Goal: Information Seeking & Learning: Check status

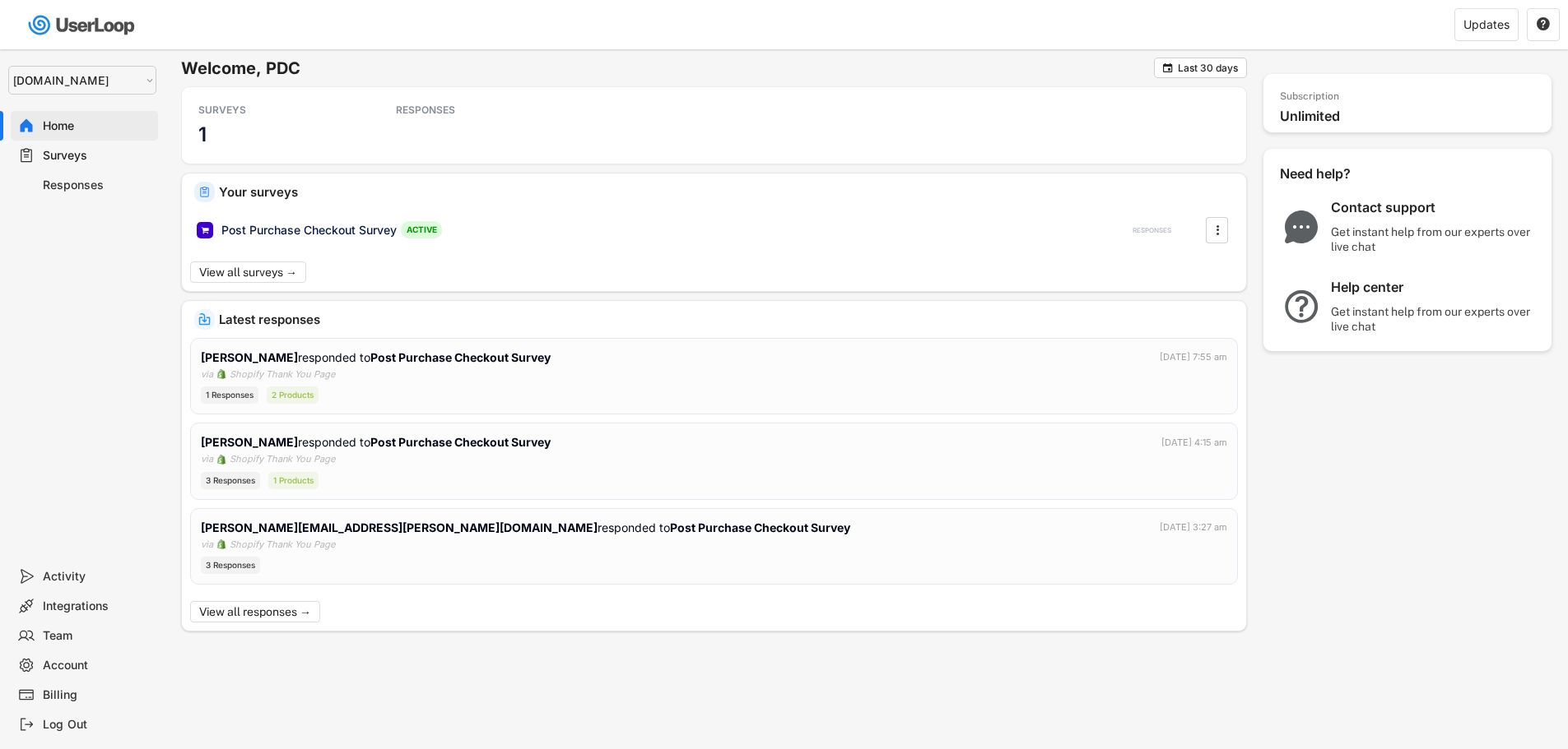
select select ""1348695171700984260__LOOKUP__1755075273842x880989460480687400""
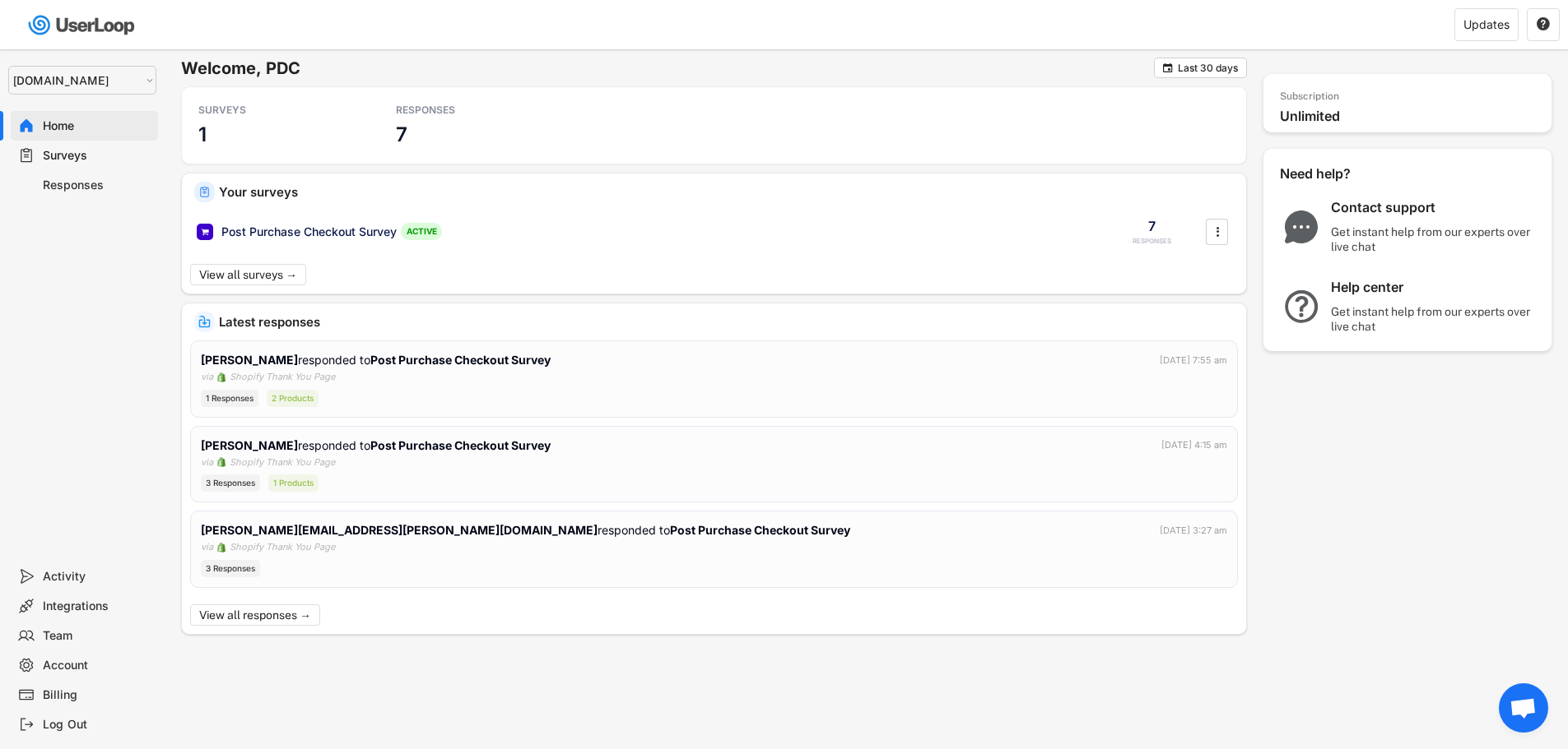
click at [101, 148] on div "Surveys" at bounding box center [97, 156] width 109 height 16
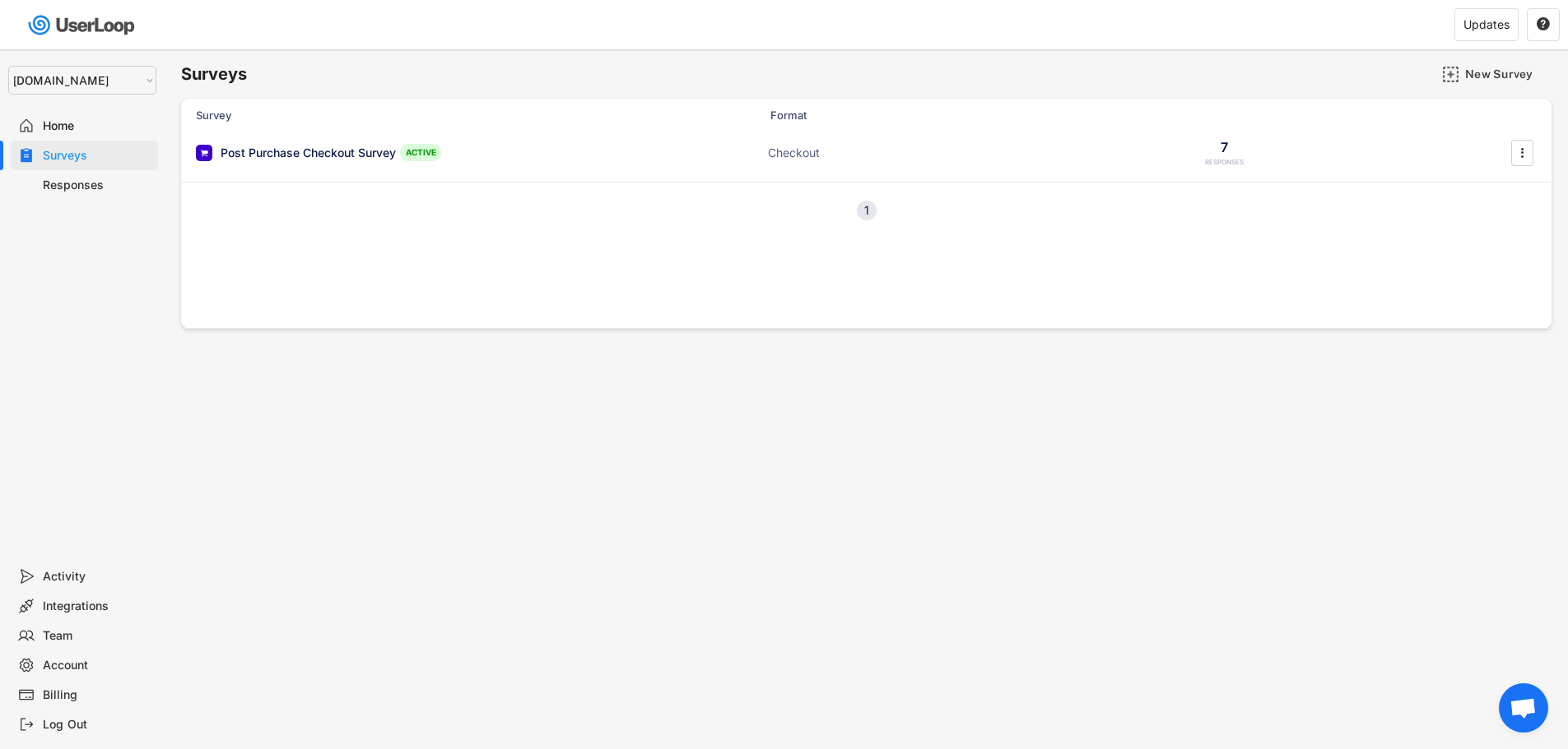
click at [96, 127] on div "Home" at bounding box center [97, 126] width 109 height 16
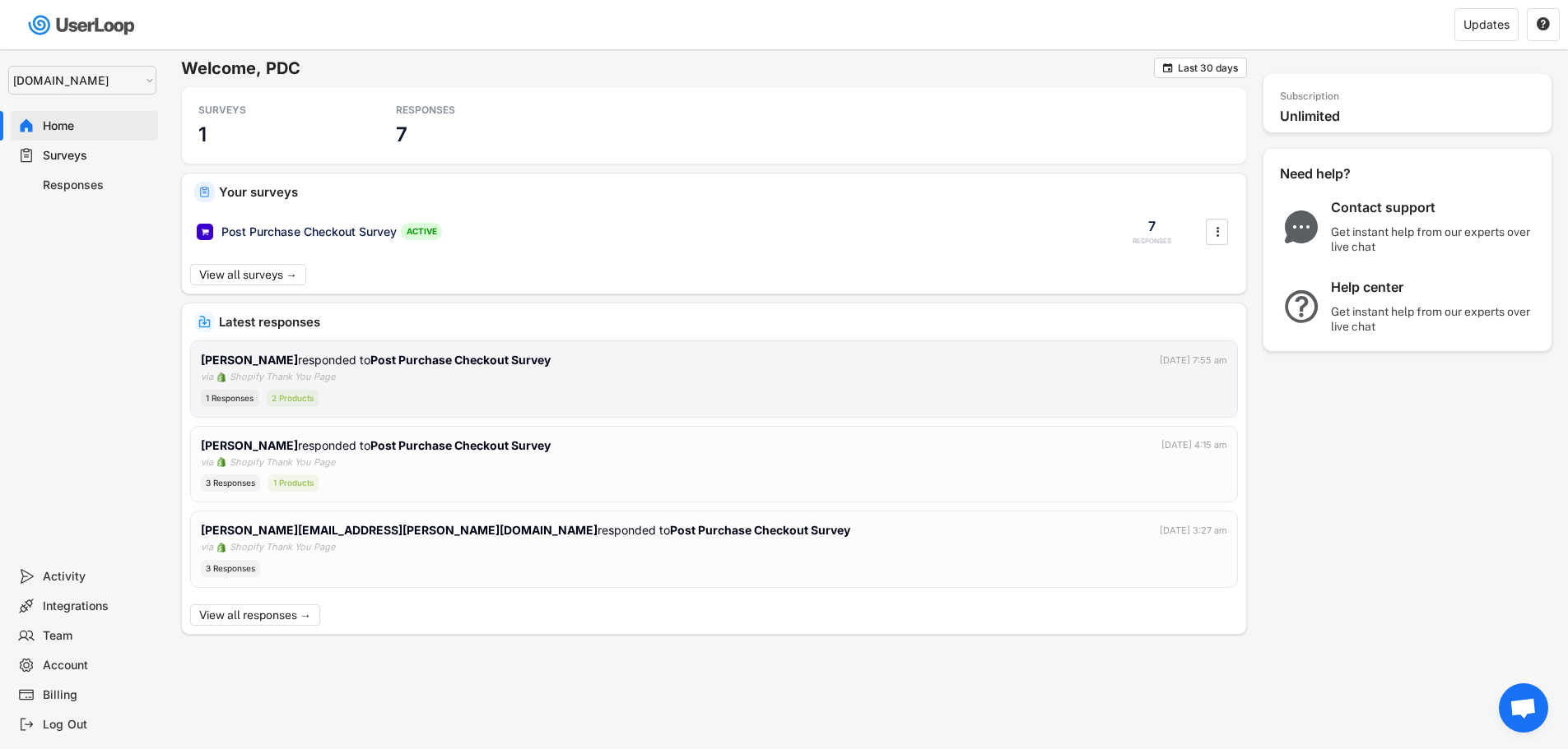
click at [550, 373] on div "[PERSON_NAME] responded to Post Purchase Checkout Survey [DATE] 7:55 am via Sho…" at bounding box center [714, 380] width 1027 height 56
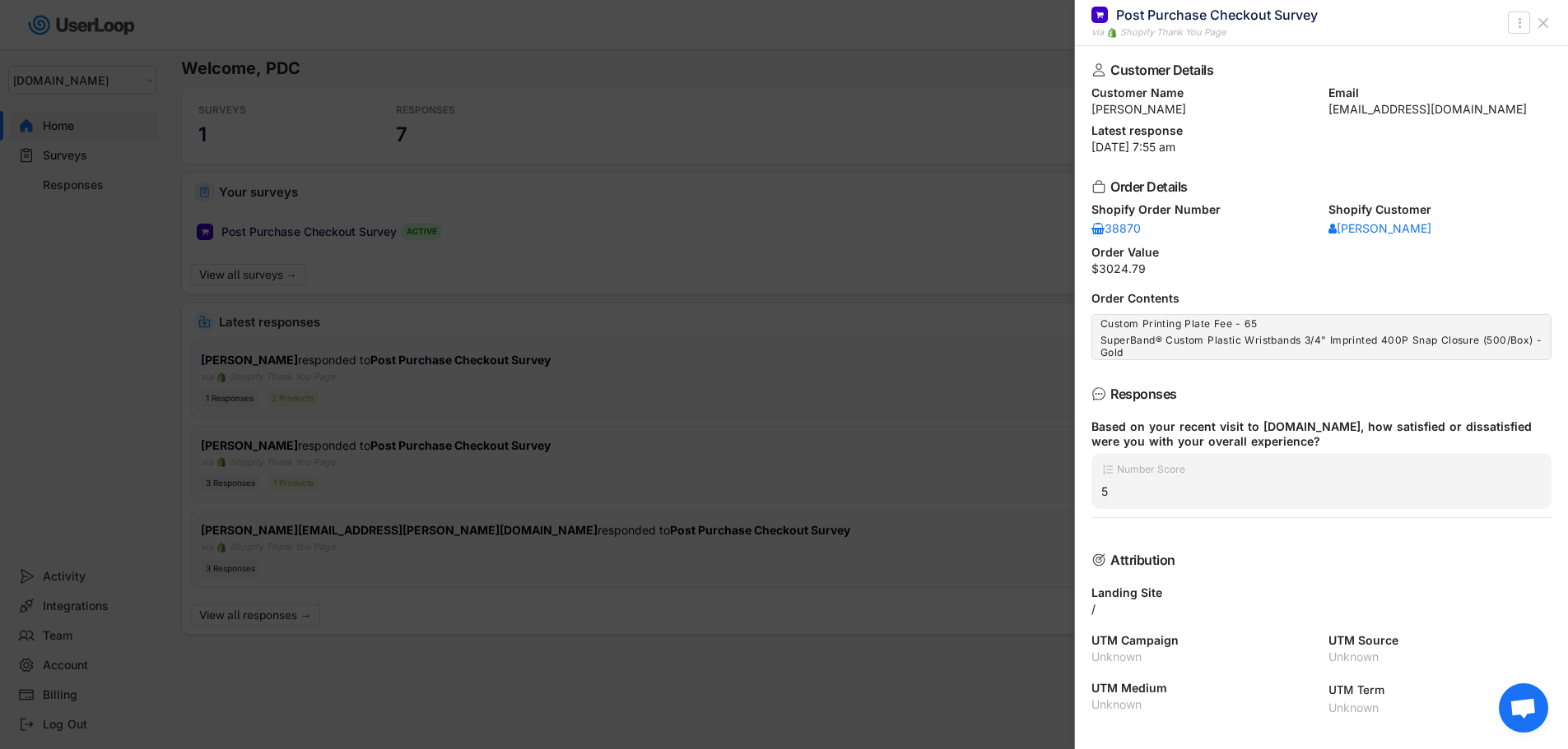
click at [350, 441] on div at bounding box center [784, 374] width 1568 height 749
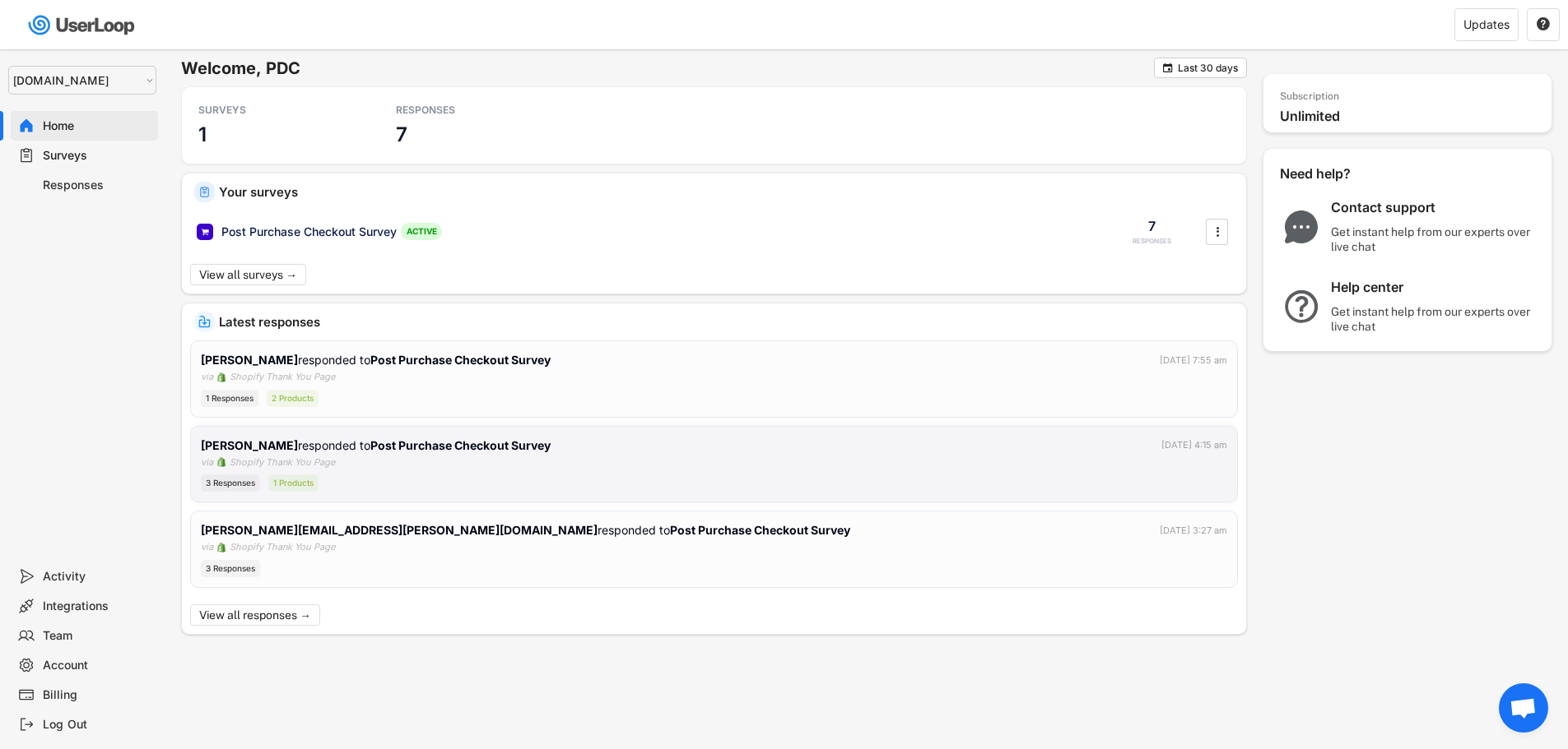
click at [385, 453] on div "[PERSON_NAME] responded to Post Purchase Checkout Survey" at bounding box center [377, 446] width 353 height 18
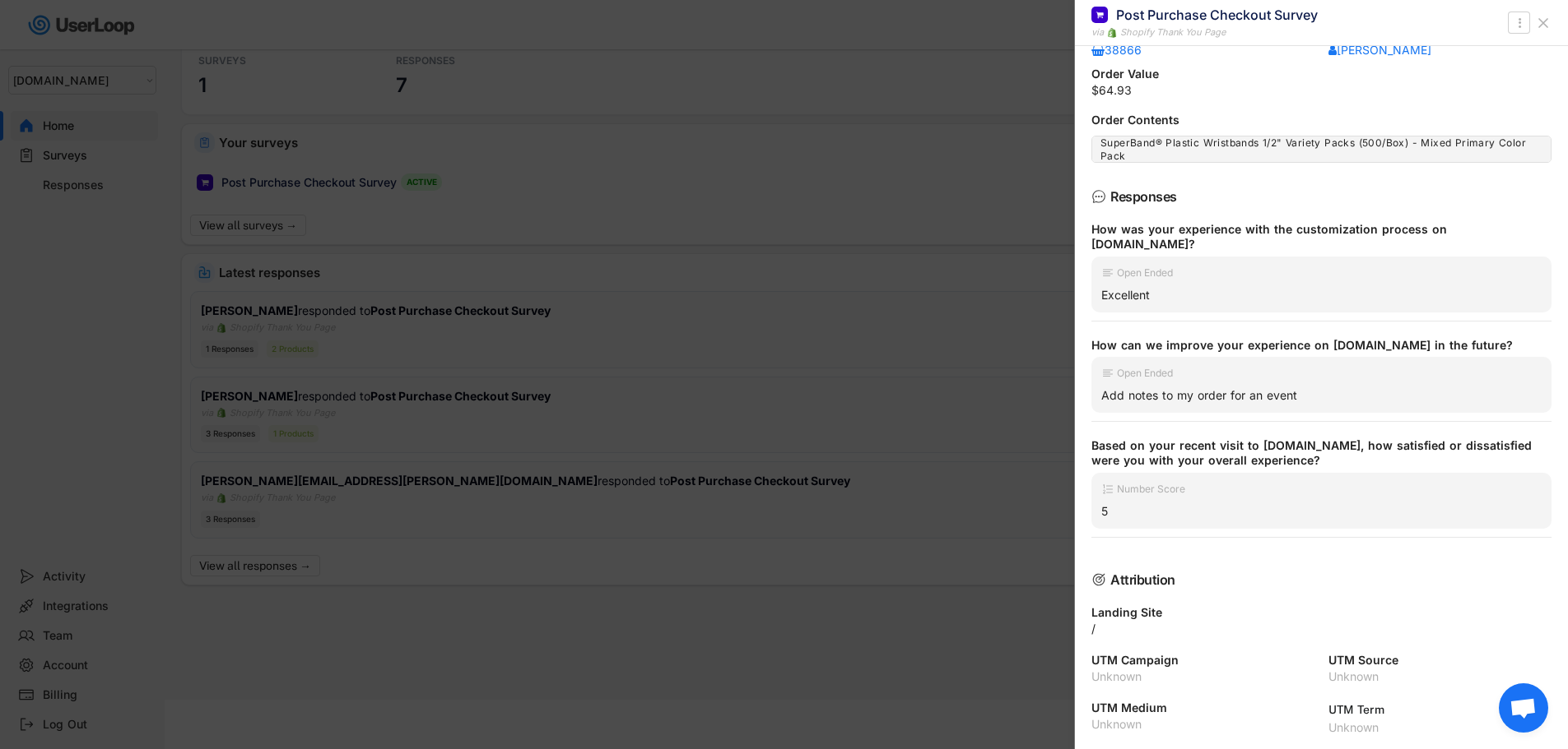
scroll to position [179, 0]
click at [435, 503] on div at bounding box center [784, 374] width 1568 height 749
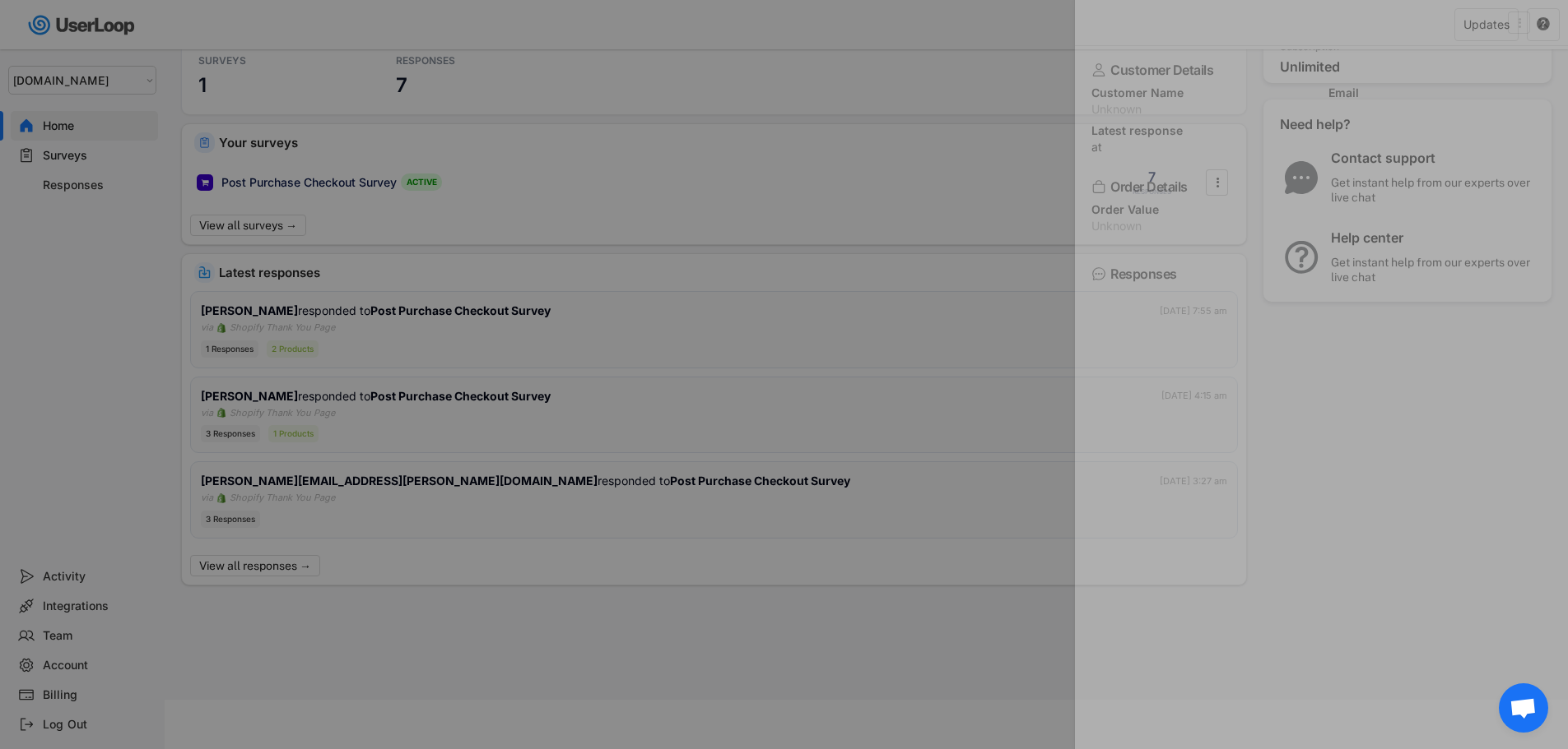
scroll to position [0, 0]
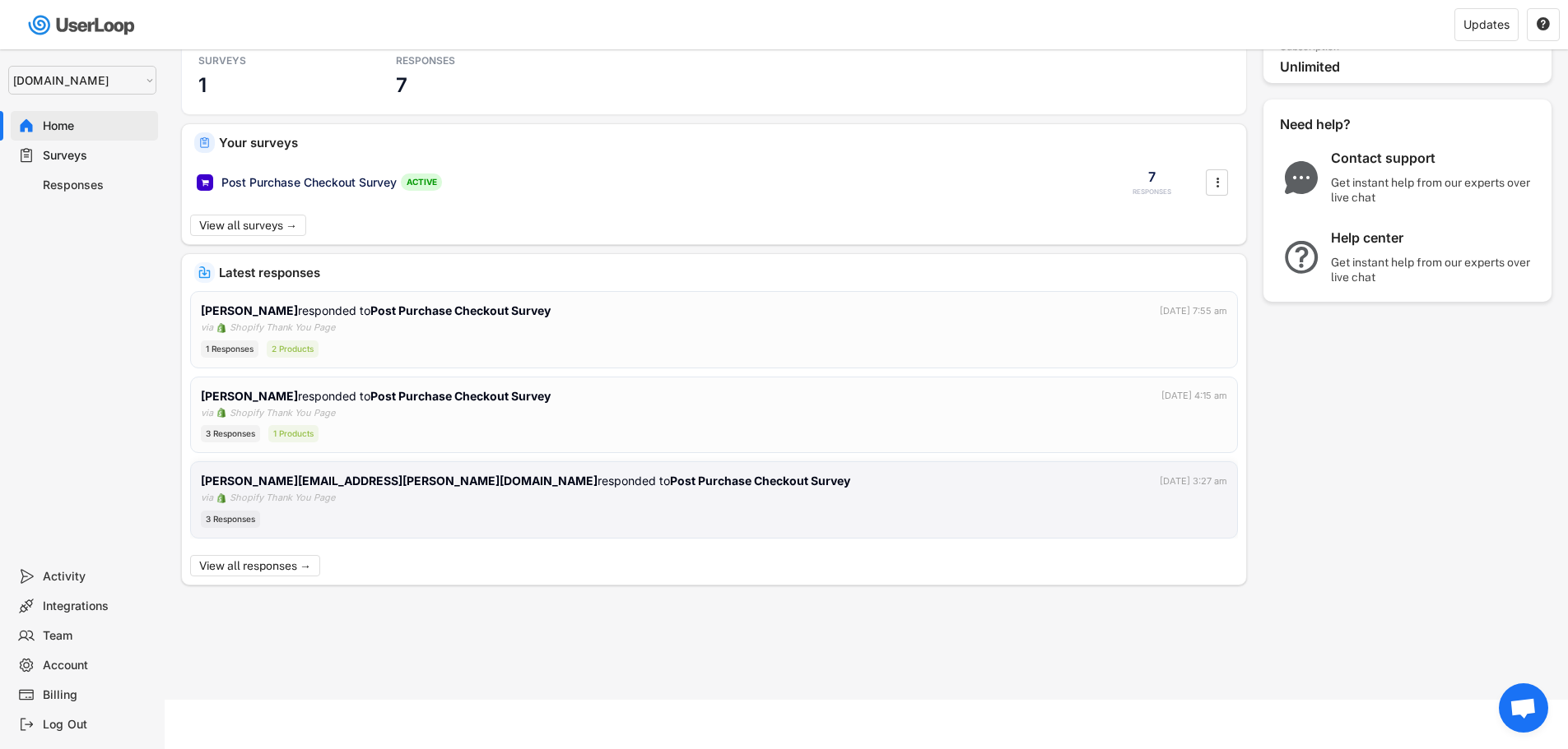
click at [669, 488] on strong "Post Purchase Checkout Survey" at bounding box center [759, 481] width 180 height 14
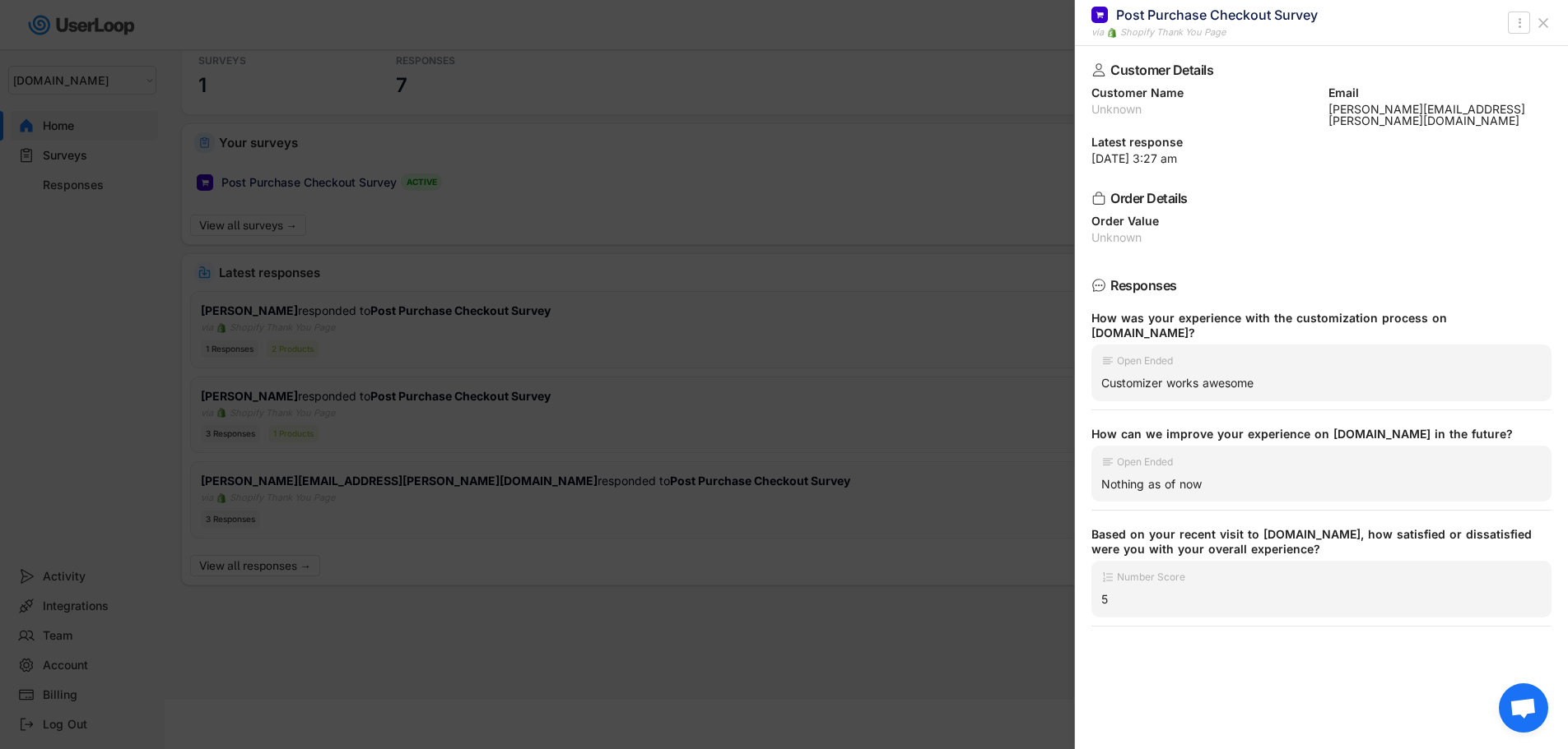
click at [691, 433] on div at bounding box center [784, 374] width 1568 height 749
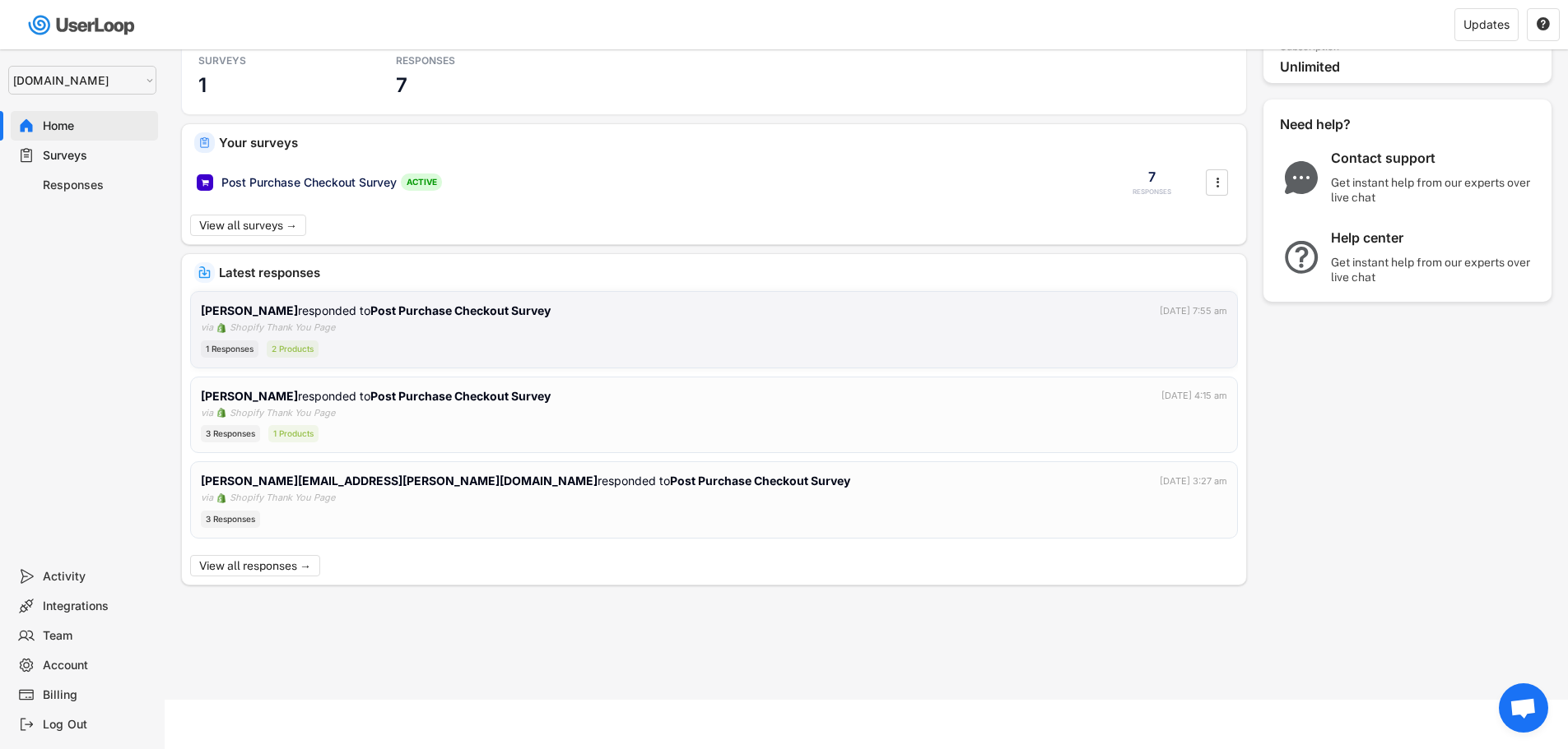
click at [593, 353] on div "1 Responses 2 Products" at bounding box center [714, 349] width 1027 height 18
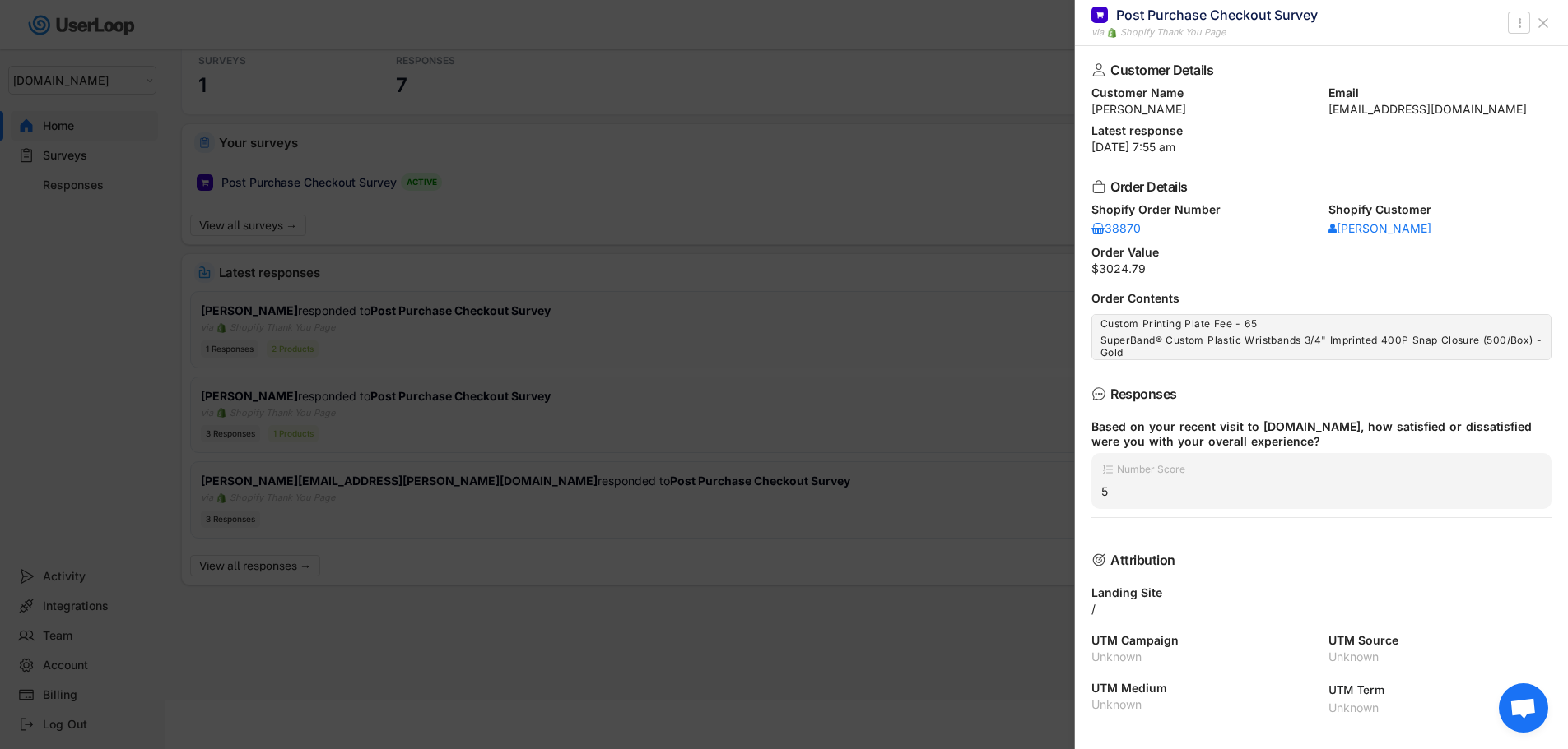
click at [607, 401] on div at bounding box center [784, 374] width 1568 height 749
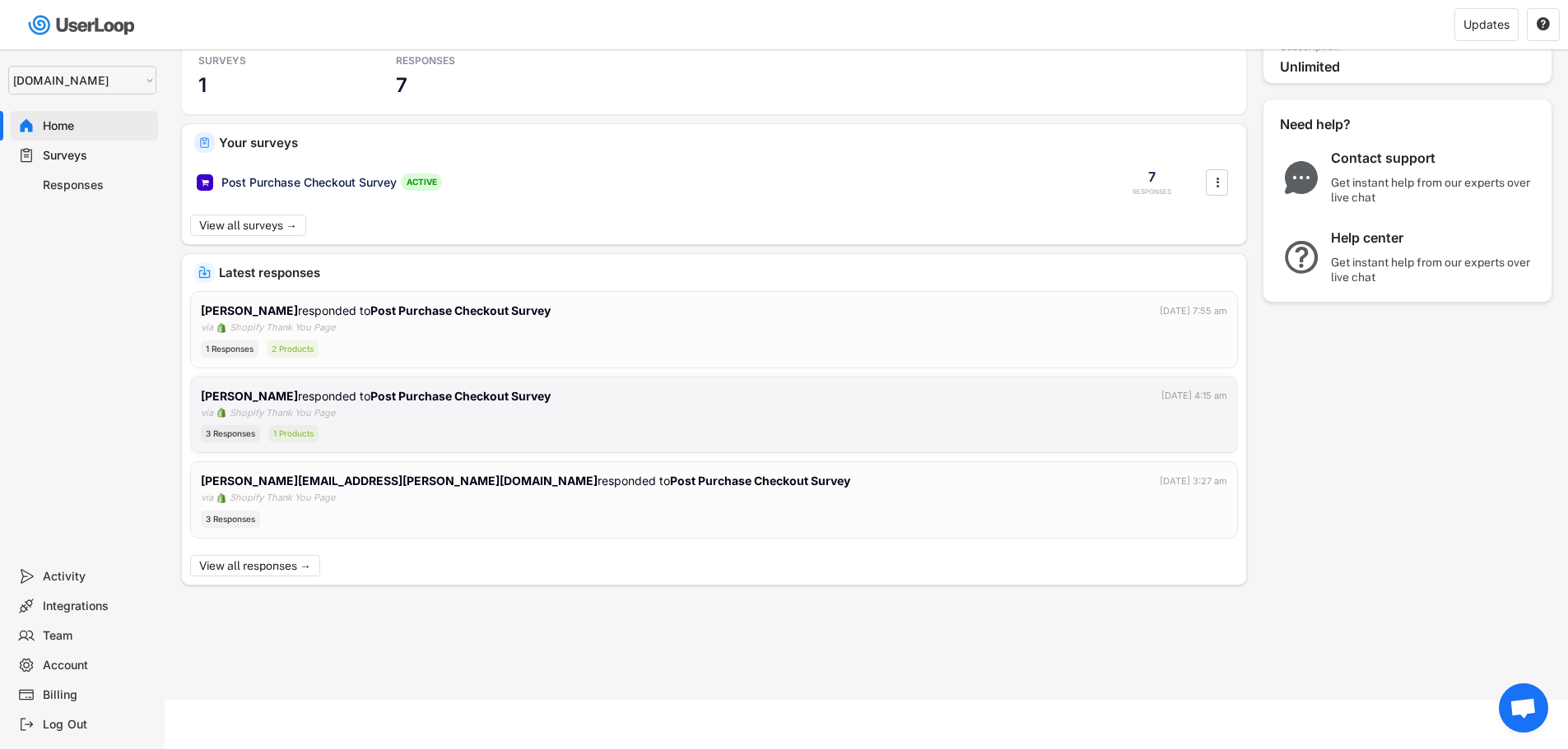
click at [604, 402] on div "[PERSON_NAME] responded to Post Purchase Checkout Survey [DATE] 4:15 am" at bounding box center [714, 396] width 1027 height 18
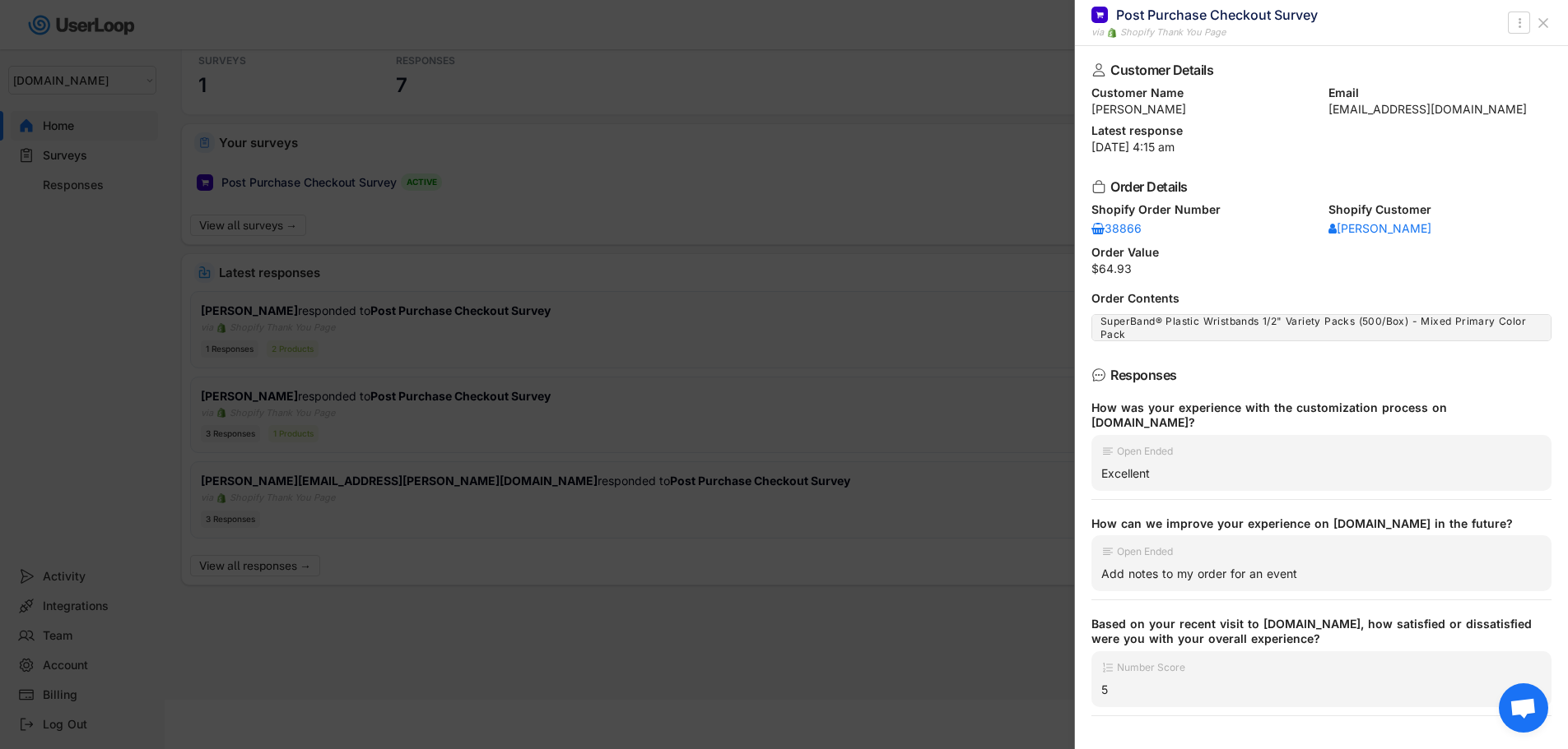
click at [643, 448] on div at bounding box center [784, 374] width 1568 height 749
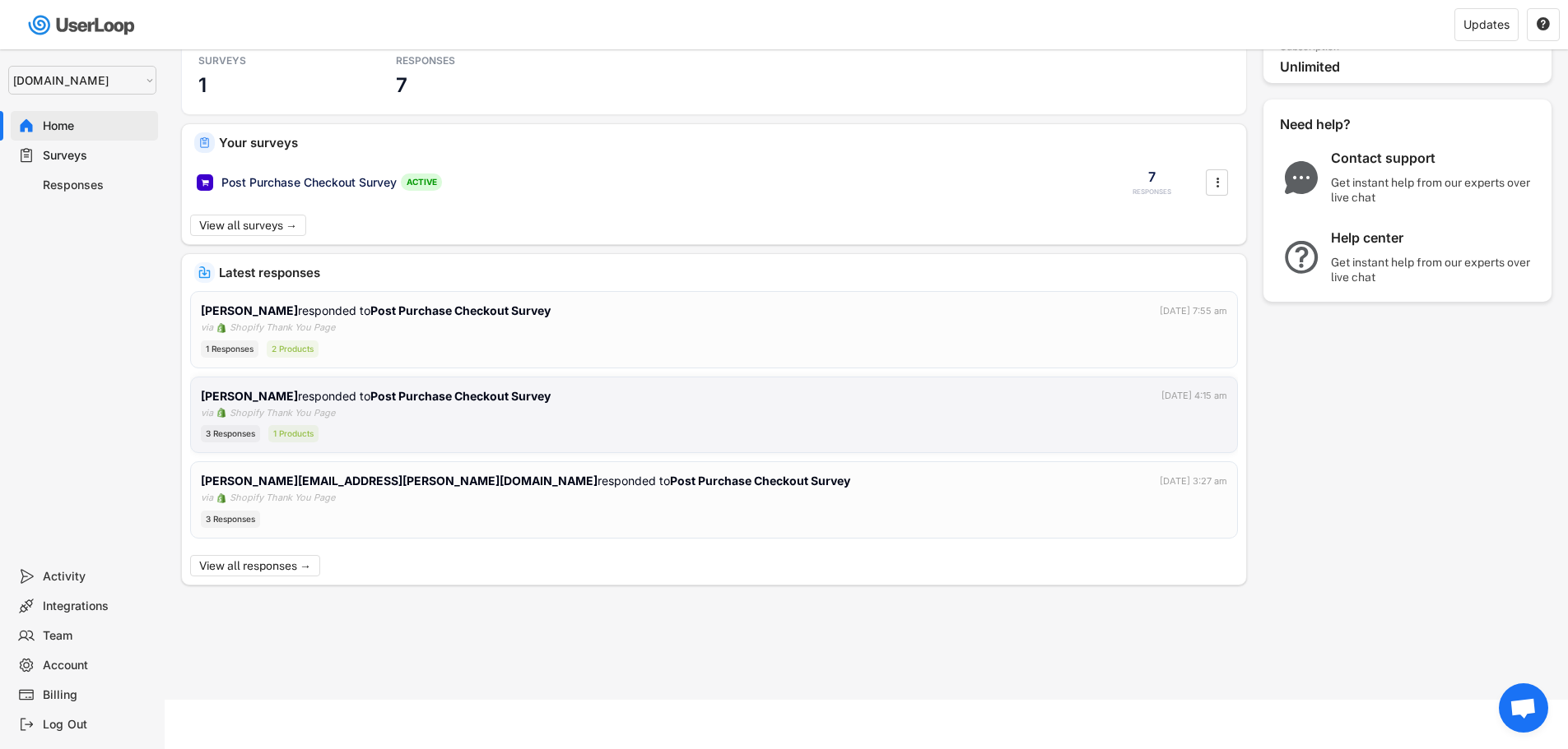
click at [655, 417] on div "[PERSON_NAME] responded to Post Purchase Checkout Survey [DATE] 4:15 am via Sho…" at bounding box center [714, 416] width 1027 height 56
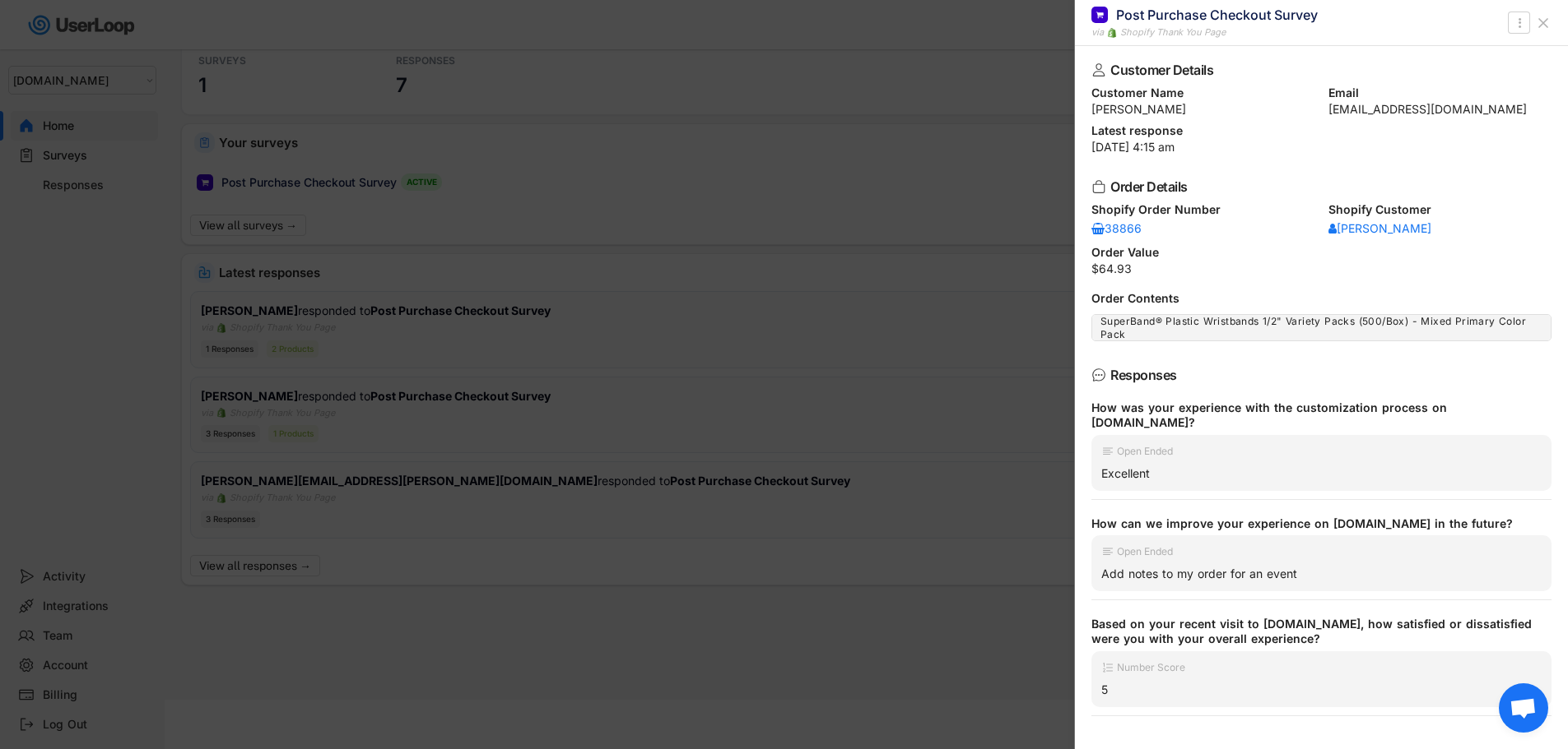
click at [664, 489] on div at bounding box center [784, 374] width 1568 height 749
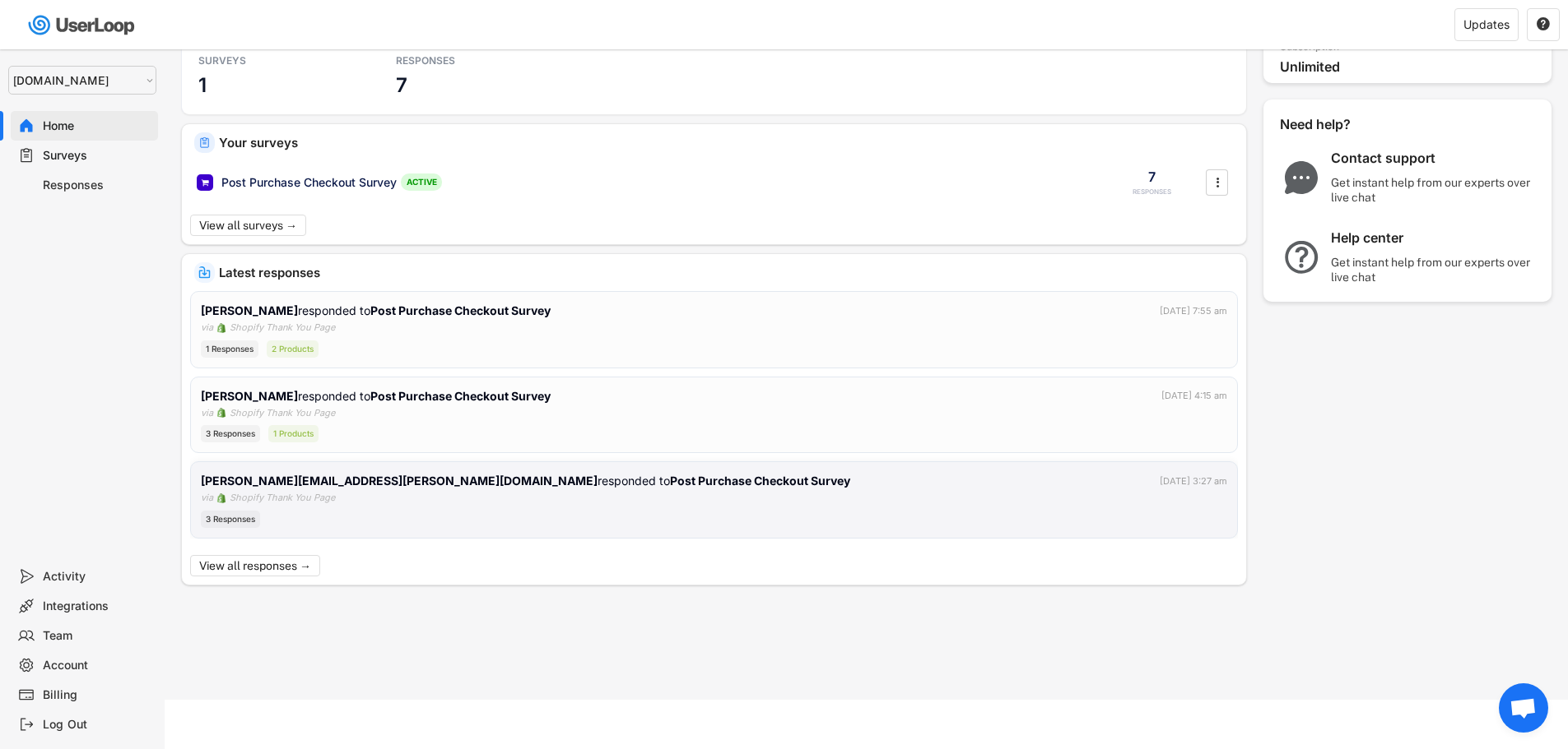
click at [664, 493] on div "[PERSON_NAME][EMAIL_ADDRESS][PERSON_NAME][DOMAIN_NAME] responded to Post Purcha…" at bounding box center [714, 500] width 1027 height 56
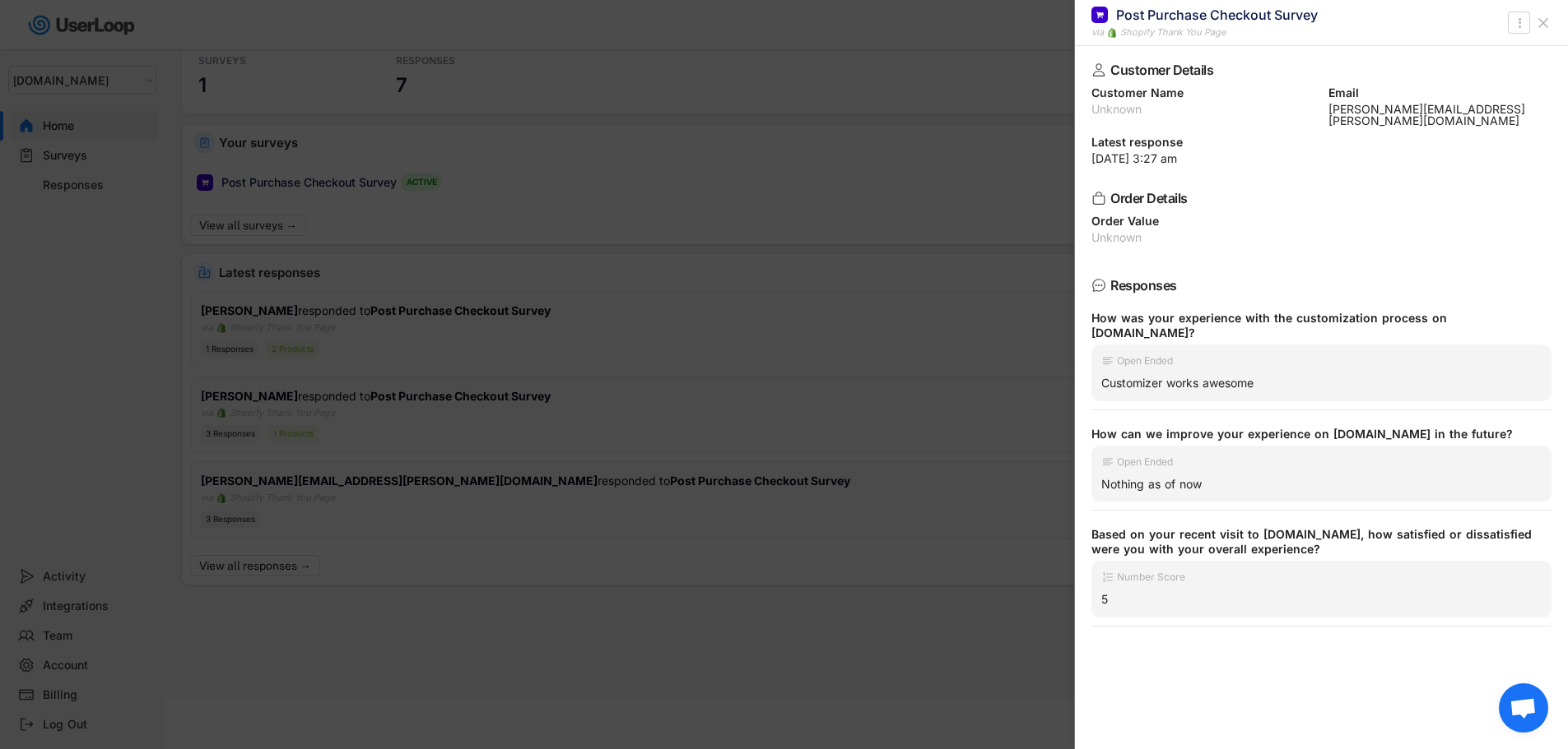
click at [675, 441] on div at bounding box center [784, 374] width 1568 height 749
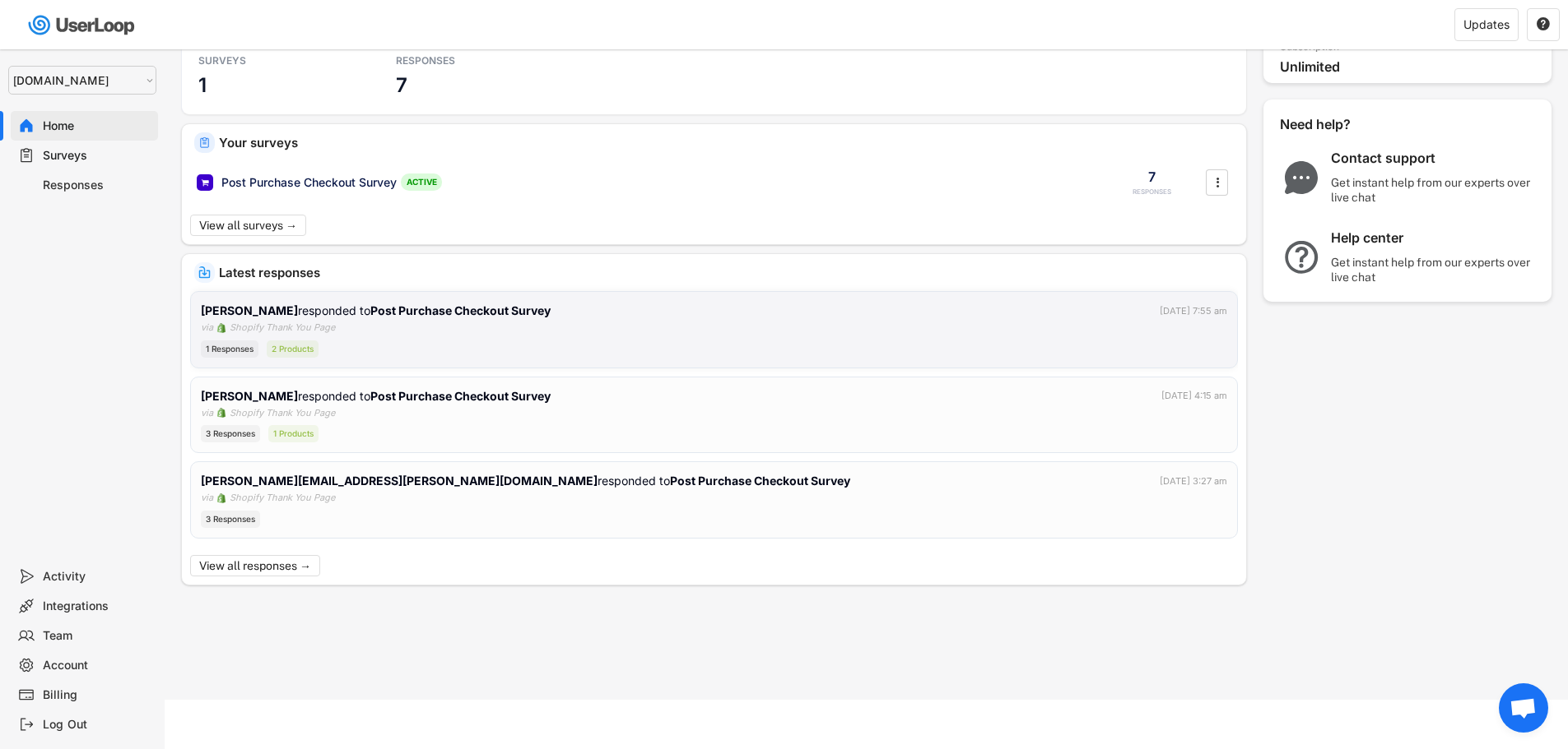
click at [569, 345] on div "1 Responses 2 Products" at bounding box center [714, 349] width 1027 height 18
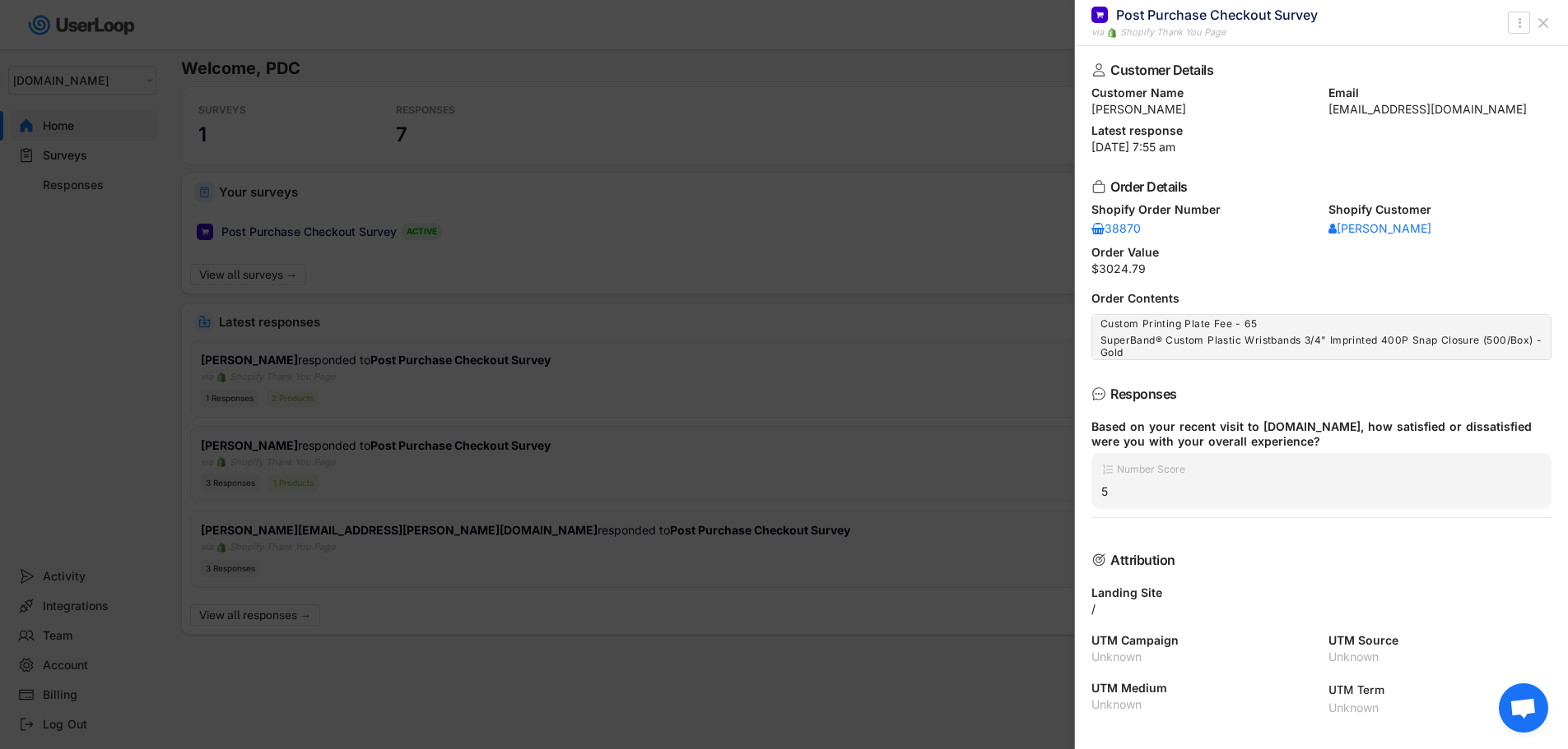
click at [637, 428] on div at bounding box center [784, 374] width 1568 height 749
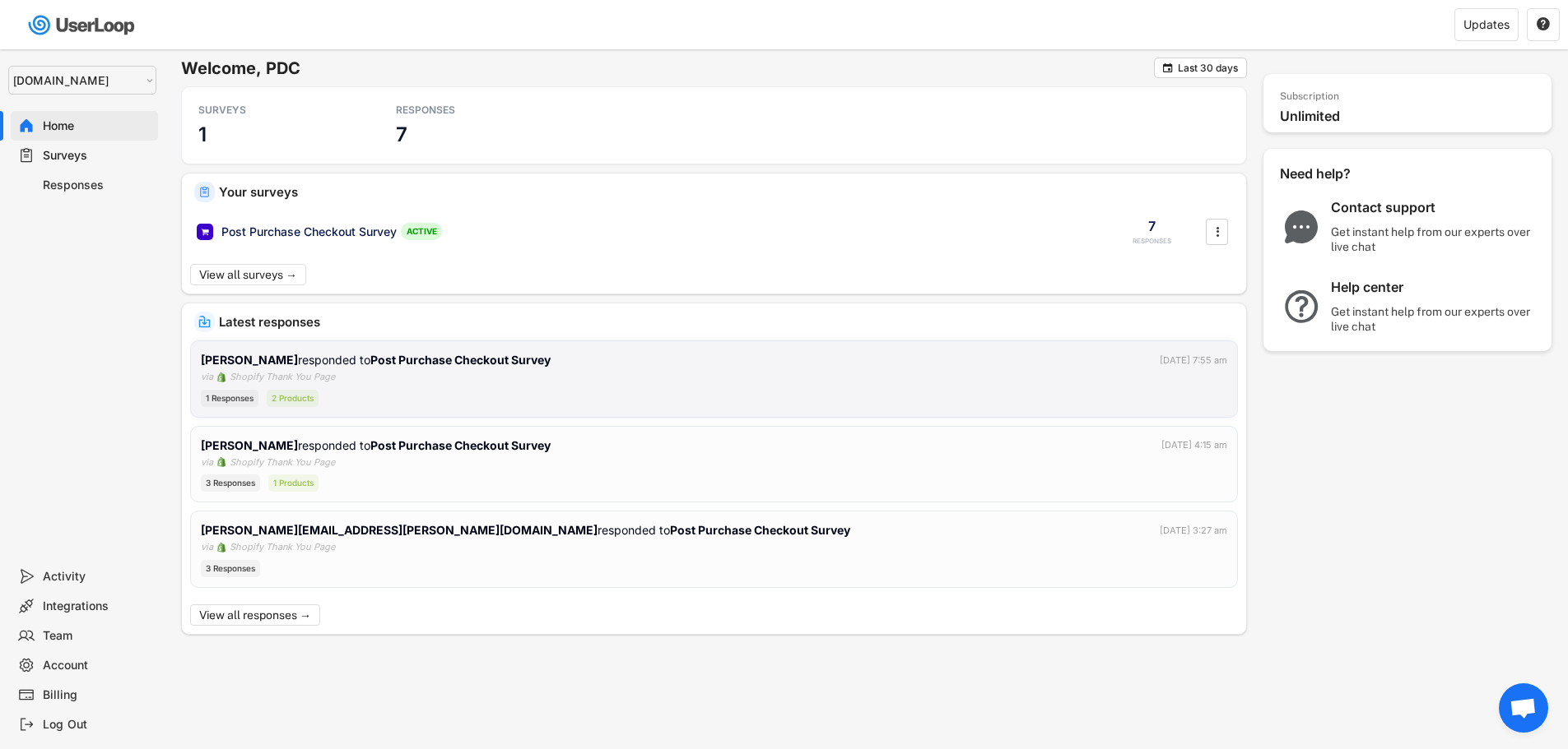
click at [444, 354] on strong "Post Purchase Checkout Survey" at bounding box center [460, 360] width 180 height 14
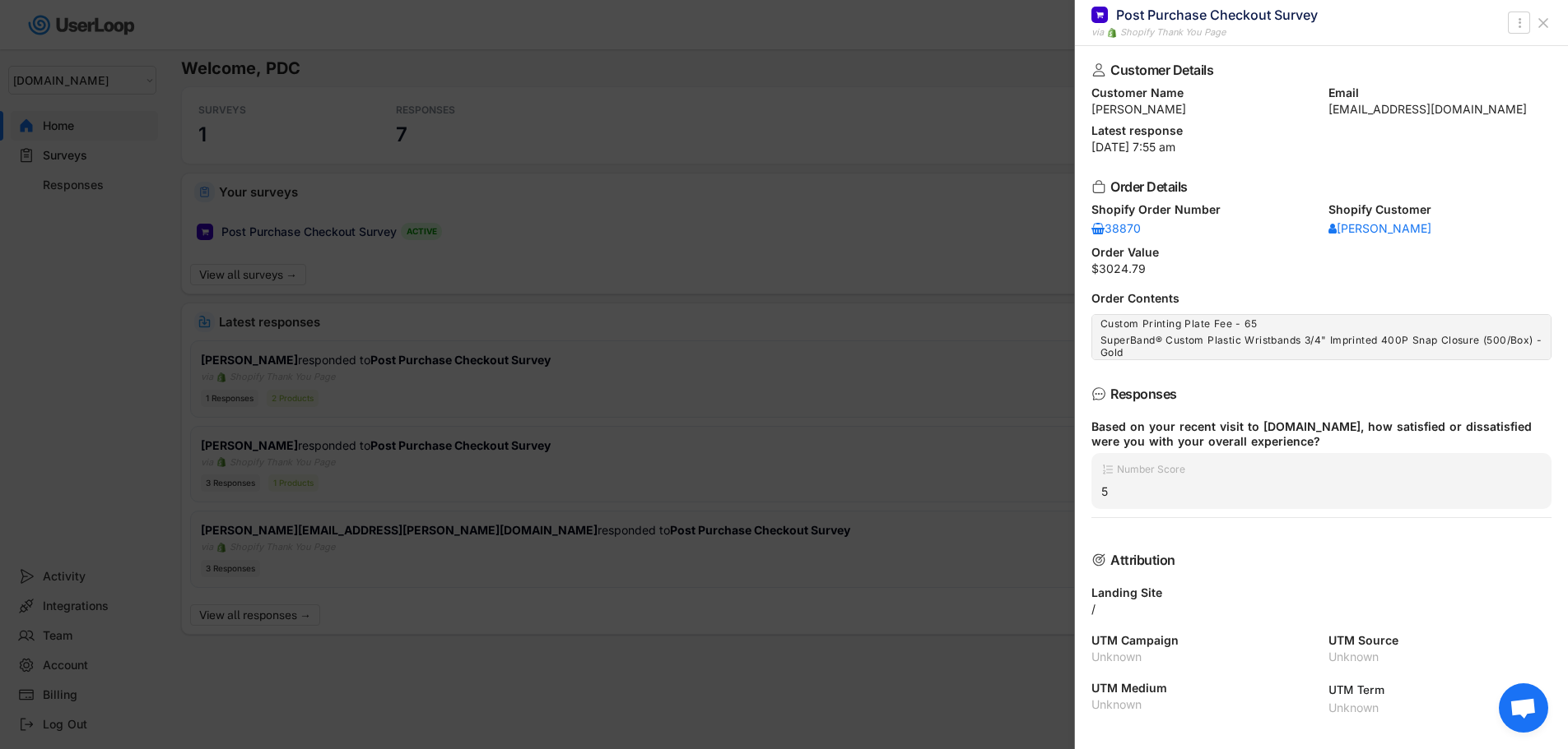
click at [1549, 29] on icon at bounding box center [1543, 23] width 17 height 17
